Goal: Contribute content: Add original content to the website for others to see

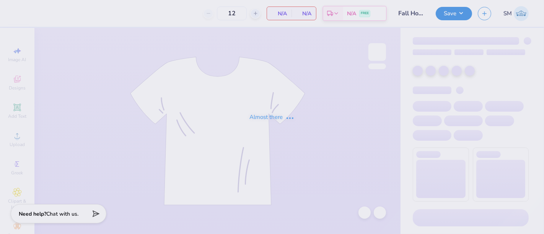
type input "Fall Hoodie"
type input "20"
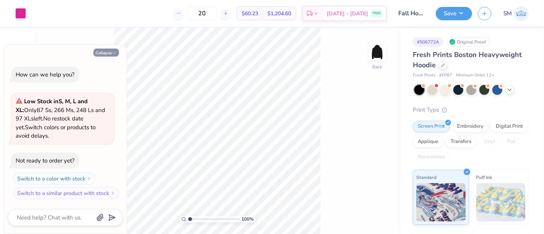
click at [105, 54] on button "Collapse" at bounding box center [106, 53] width 26 height 8
type textarea "x"
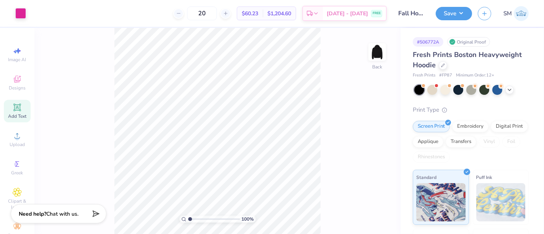
click at [18, 109] on icon at bounding box center [17, 107] width 9 height 9
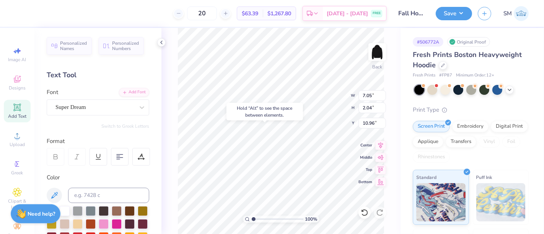
type input "10.96"
type textarea "®"
click at [88, 194] on input at bounding box center [108, 195] width 81 height 15
type input "pink c"
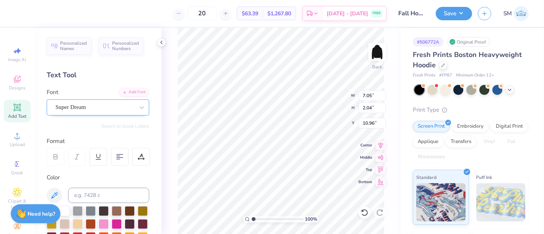
click at [65, 112] on div at bounding box center [94, 107] width 79 height 10
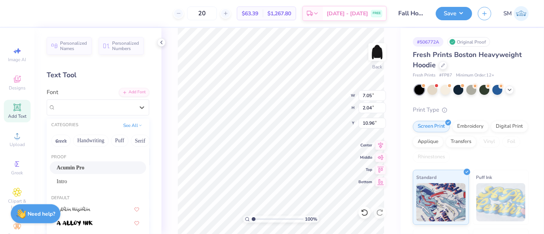
click at [81, 167] on span "Acumin Pro" at bounding box center [71, 168] width 28 height 8
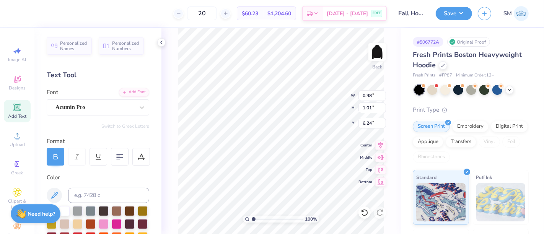
type input "6.24"
type input "0.28"
type input "0.29"
type input "6.97"
type input "2.9"
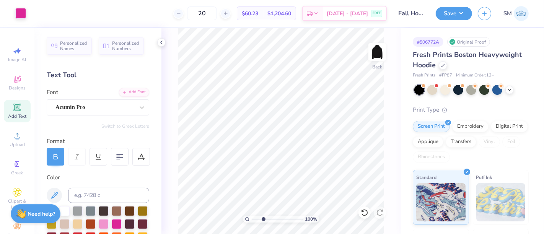
click at [263, 216] on input "range" at bounding box center [278, 219] width 52 height 7
type input "6.88"
type input "6.95"
type input "0.19"
type input "0.20"
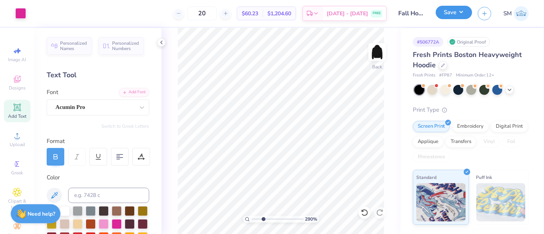
click at [449, 9] on button "Save" at bounding box center [454, 12] width 36 height 13
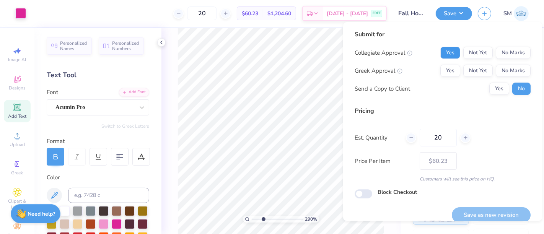
click at [447, 53] on button "Yes" at bounding box center [450, 53] width 20 height 12
click at [499, 67] on button "No Marks" at bounding box center [513, 71] width 35 height 12
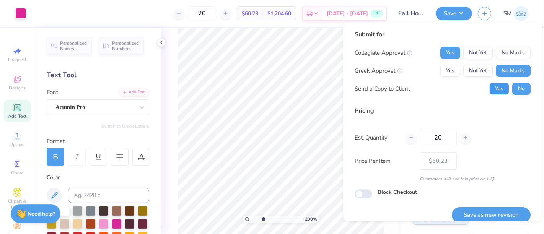
click at [489, 90] on button "Yes" at bounding box center [499, 89] width 20 height 12
click at [492, 212] on button "Save as new revision" at bounding box center [491, 215] width 79 height 16
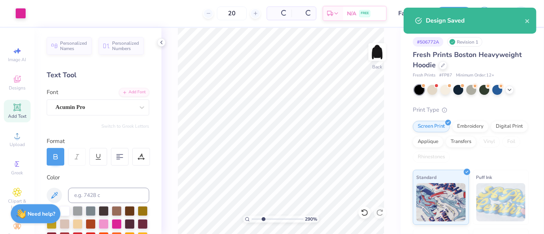
type input "– –"
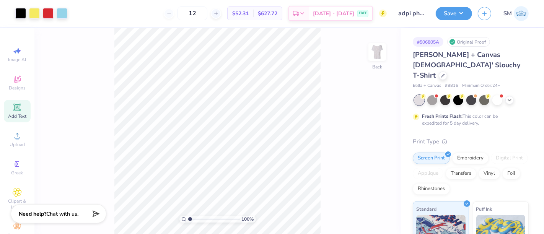
click at [19, 106] on div "Add Text" at bounding box center [17, 111] width 27 height 23
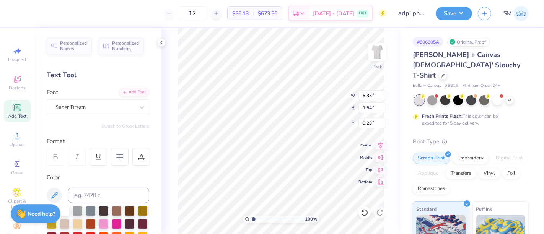
scroll to position [7, 1]
type textarea "®"
drag, startPoint x: 93, startPoint y: 106, endPoint x: 94, endPoint y: 112, distance: 5.8
click at [93, 105] on div "Super Dream" at bounding box center [95, 107] width 80 height 12
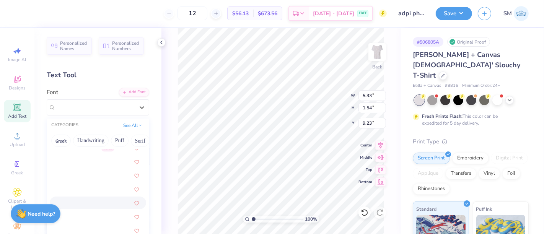
scroll to position [241, 0]
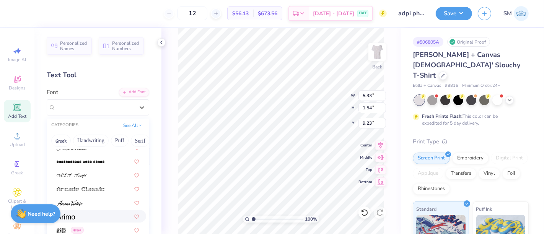
click at [82, 214] on div at bounding box center [98, 216] width 83 height 8
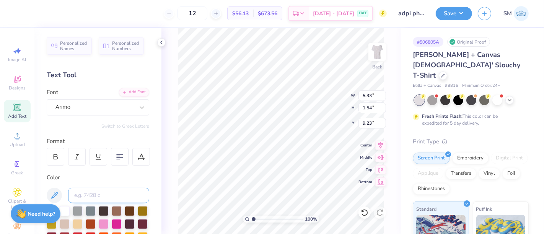
click at [88, 197] on input at bounding box center [108, 195] width 81 height 15
type input "100 c"
type input "0.43"
type input "3.88"
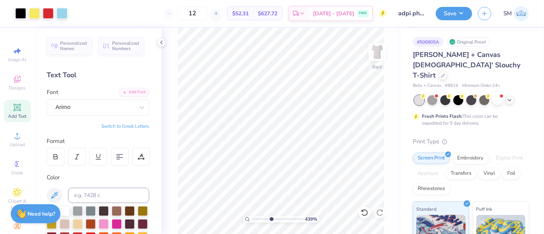
drag, startPoint x: 254, startPoint y: 218, endPoint x: 271, endPoint y: 217, distance: 16.5
click at [271, 217] on input "range" at bounding box center [278, 219] width 52 height 7
type input "4.39"
click at [462, 11] on button "Save" at bounding box center [454, 12] width 36 height 13
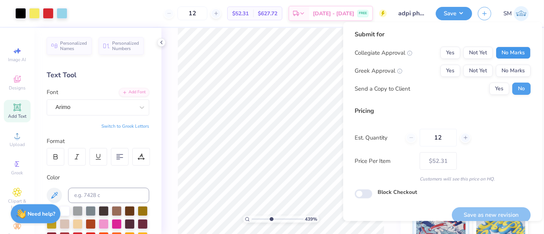
click at [508, 50] on button "No Marks" at bounding box center [513, 53] width 35 height 12
click at [446, 70] on button "Yes" at bounding box center [450, 71] width 20 height 12
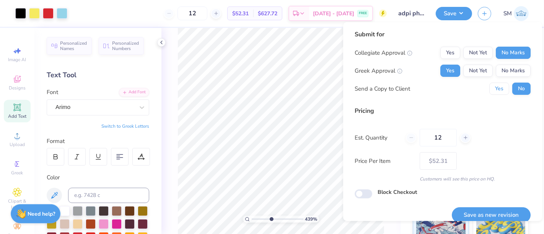
click at [489, 92] on button "Yes" at bounding box center [499, 89] width 20 height 12
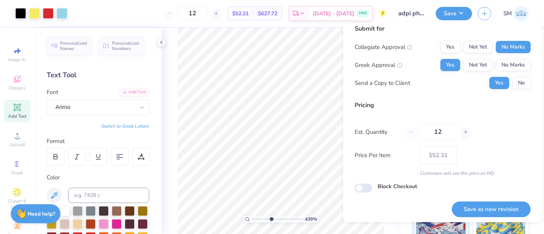
scroll to position [8, 0]
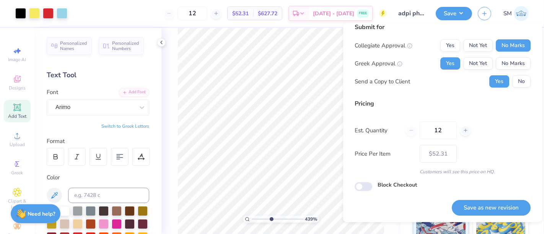
click at [490, 206] on button "Save as new revision" at bounding box center [491, 208] width 79 height 16
type input "$52.31"
